Goal: Information Seeking & Learning: Understand process/instructions

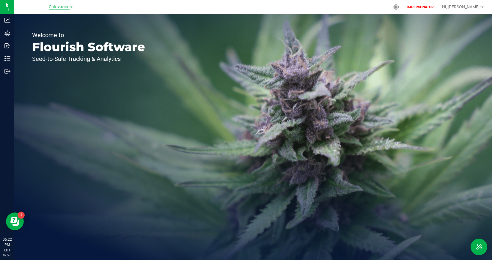
click at [56, 7] on span "Cultivation" at bounding box center [59, 6] width 21 height 5
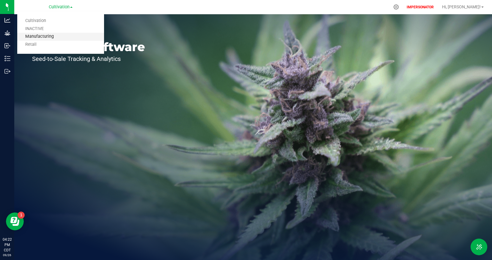
click at [58, 39] on link "Manufacturing" at bounding box center [60, 37] width 87 height 8
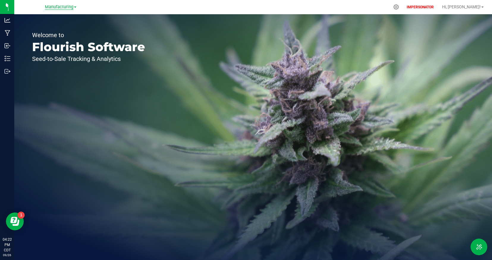
click at [64, 8] on span "Manufacturing" at bounding box center [59, 6] width 29 height 5
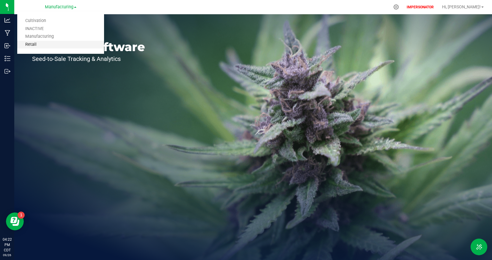
click at [61, 45] on link "Retail" at bounding box center [60, 45] width 87 height 8
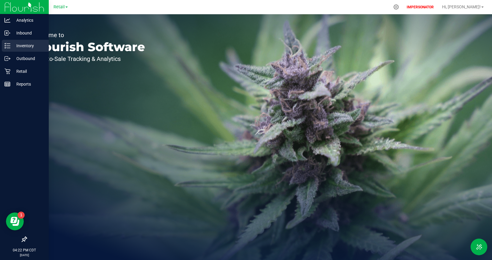
click at [21, 45] on p "Inventory" at bounding box center [28, 45] width 36 height 7
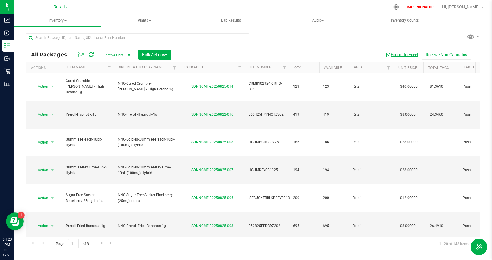
click at [401, 54] on button "Export to Excel" at bounding box center [402, 55] width 40 height 10
click at [59, 20] on span "Inventory" at bounding box center [57, 20] width 87 height 5
click at [55, 42] on li "All inventory" at bounding box center [57, 43] width 87 height 7
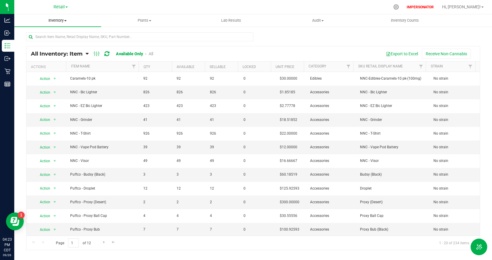
click at [59, 23] on span "Inventory" at bounding box center [57, 20] width 87 height 5
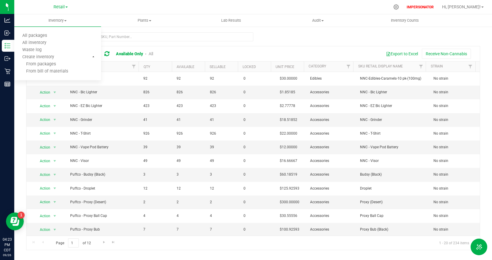
click at [195, 49] on div "Export to Excel Receive Non-Cannabis" at bounding box center [318, 54] width 313 height 10
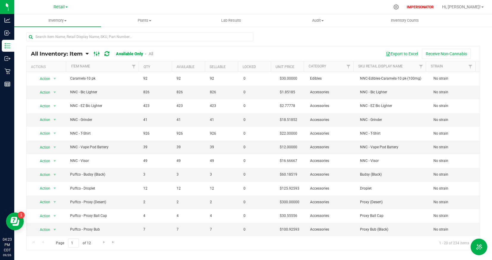
click at [96, 55] on ellipse at bounding box center [96, 54] width 1 height 1
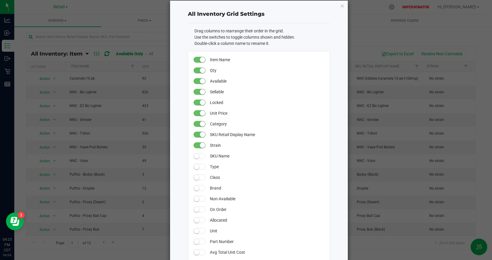
scroll to position [9, 0]
click at [200, 167] on span at bounding box center [200, 167] width 12 height 6
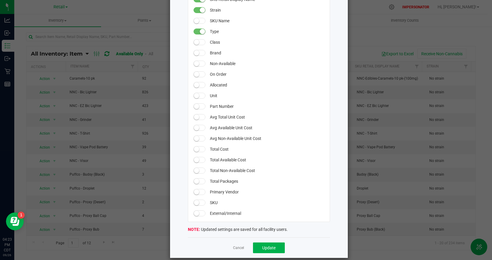
scroll to position [151, 0]
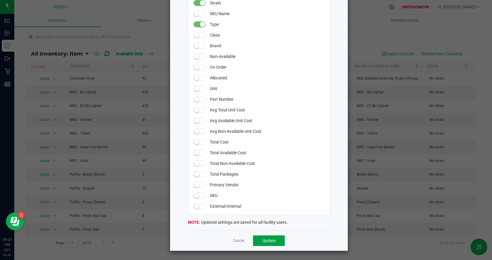
click at [259, 244] on button "Update" at bounding box center [269, 240] width 32 height 11
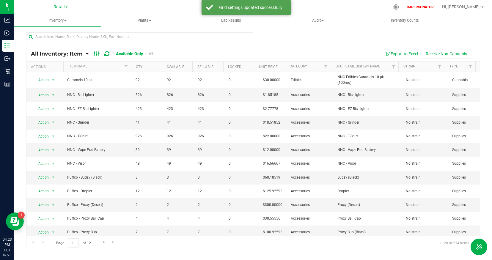
click at [95, 52] on ellipse at bounding box center [94, 52] width 1 height 1
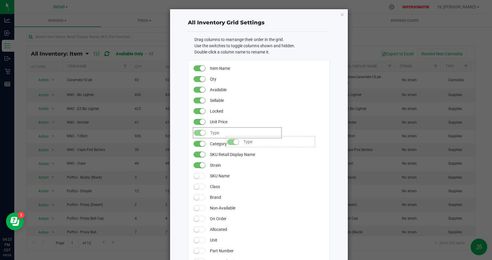
drag, startPoint x: 220, startPoint y: 165, endPoint x: 221, endPoint y: 133, distance: 31.5
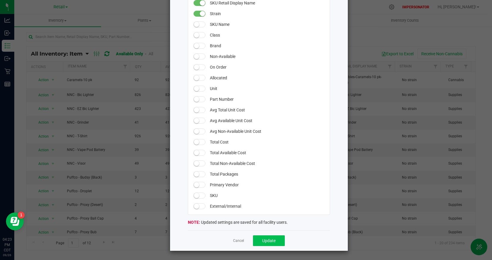
click at [260, 234] on div "Cancel Update" at bounding box center [259, 240] width 142 height 21
click at [262, 238] on button "Update" at bounding box center [269, 240] width 32 height 11
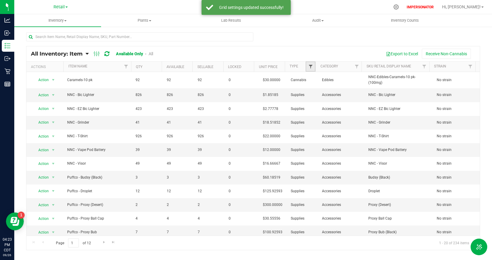
click at [311, 67] on span "Filter" at bounding box center [310, 66] width 5 height 5
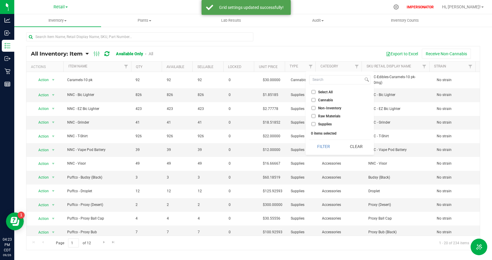
click at [313, 108] on input "Non-Inventory" at bounding box center [314, 108] width 4 height 4
checkbox input "true"
click at [313, 118] on input "Raw Materials" at bounding box center [314, 116] width 4 height 4
checkbox input "true"
click at [314, 124] on input "Supplies" at bounding box center [314, 124] width 4 height 4
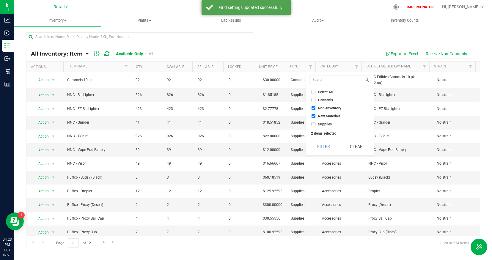
checkbox input "true"
click at [327, 143] on button "Filter" at bounding box center [323, 146] width 29 height 13
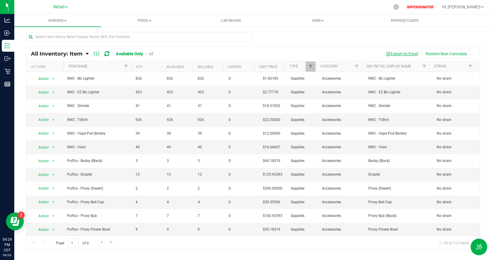
click at [404, 53] on button "Export to Excel" at bounding box center [402, 54] width 40 height 10
click at [57, 21] on span "Inventory" at bounding box center [57, 20] width 87 height 5
click at [55, 36] on li "All packages" at bounding box center [57, 35] width 87 height 7
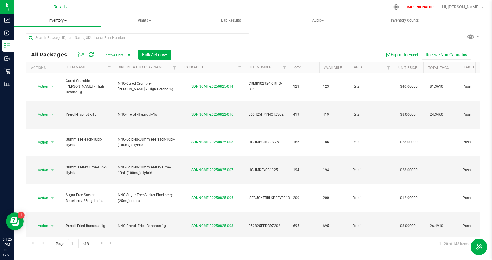
click at [59, 23] on span "Inventory" at bounding box center [57, 20] width 87 height 5
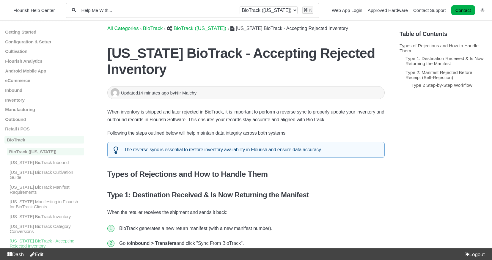
click at [208, 28] on span "​BioTrack ([US_STATE])" at bounding box center [200, 29] width 53 height 6
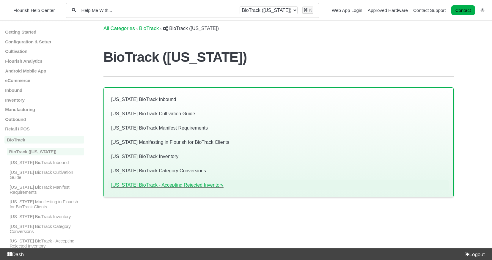
click at [158, 184] on link "[US_STATE] BioTrack - Accepting Rejected Inventory" at bounding box center [167, 185] width 112 height 5
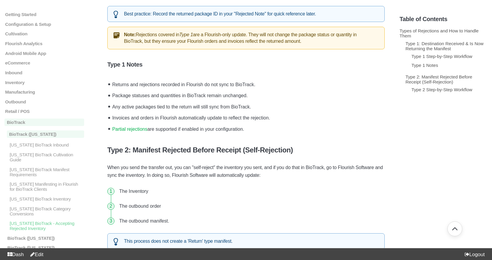
scroll to position [509, 0]
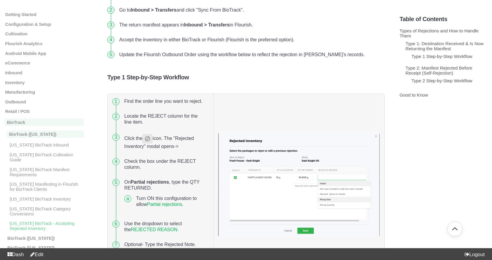
scroll to position [93, 0]
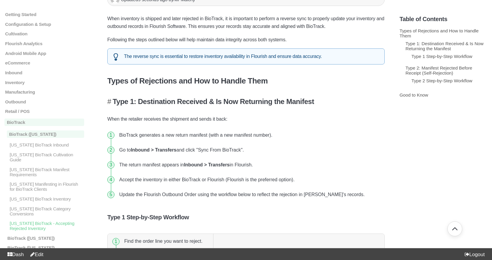
click at [215, 103] on h4 "Type 1: Destination Received & Is Now Returning the Manifest" at bounding box center [245, 102] width 277 height 8
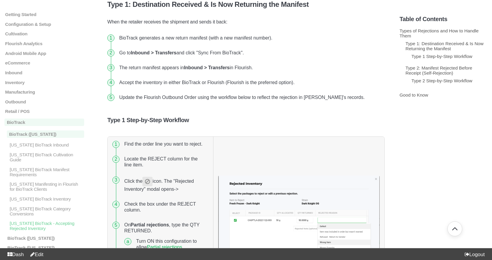
click at [229, 68] on strong "Inbound > Transfers" at bounding box center [206, 67] width 45 height 5
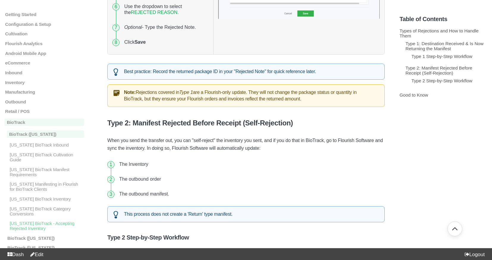
scroll to position [456, 0]
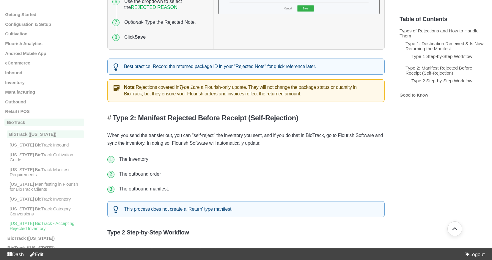
click at [186, 119] on h4 "Type 2: Manifest Rejected Before Receipt (Self-Rejection)" at bounding box center [245, 118] width 277 height 8
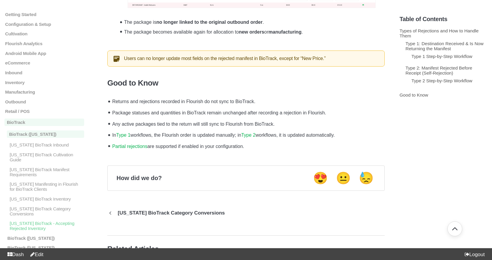
scroll to position [935, 0]
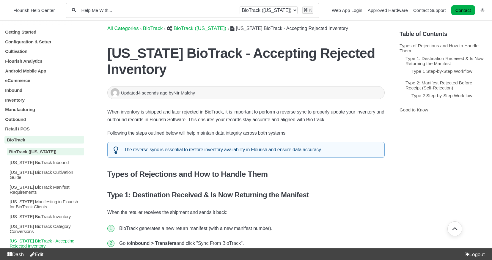
scroll to position [935, 0]
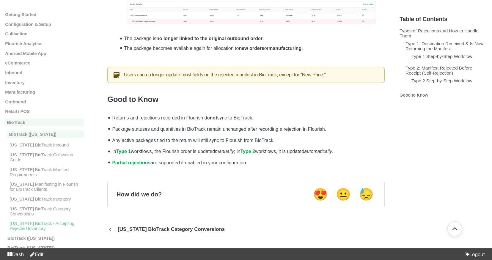
scroll to position [1016, 0]
